Goal: Information Seeking & Learning: Learn about a topic

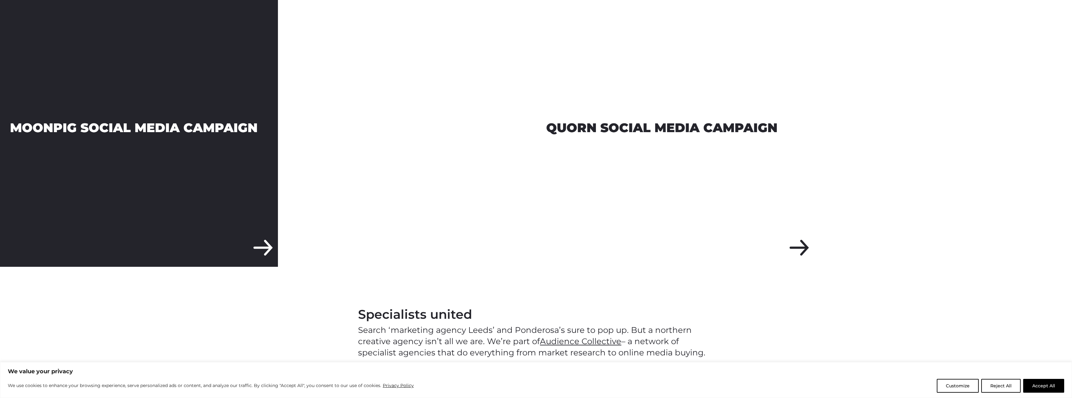
scroll to position [908, 0]
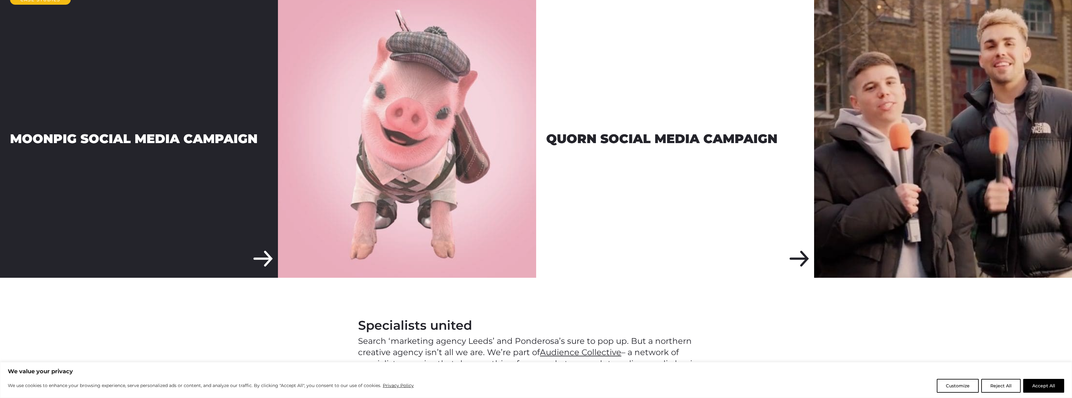
click at [257, 246] on div "Moonpig Social Media Campaign" at bounding box center [139, 139] width 278 height 278
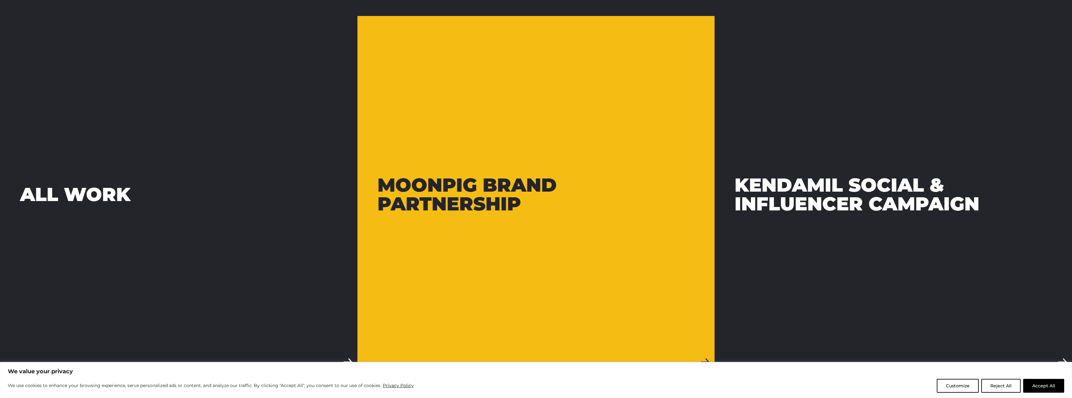
scroll to position [1815, 0]
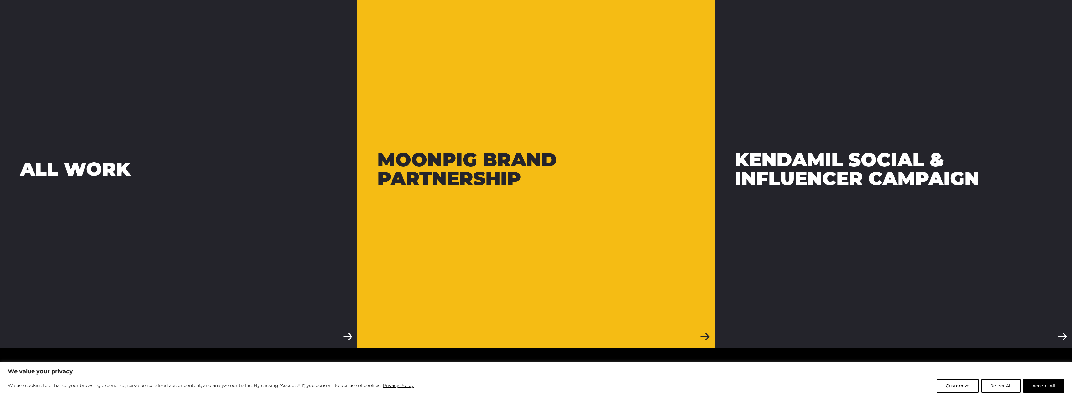
click at [485, 181] on div "Moonpig Brand Partnership" at bounding box center [535, 169] width 317 height 38
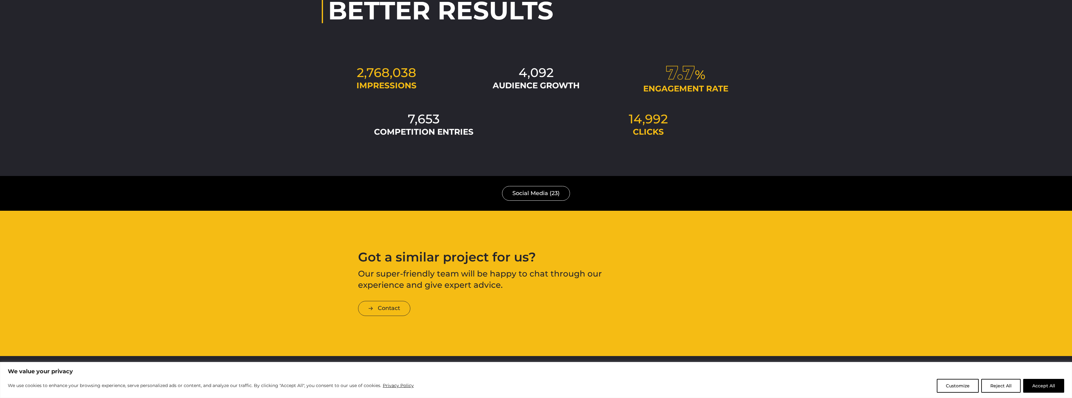
scroll to position [1095, 0]
